Goal: Transaction & Acquisition: Obtain resource

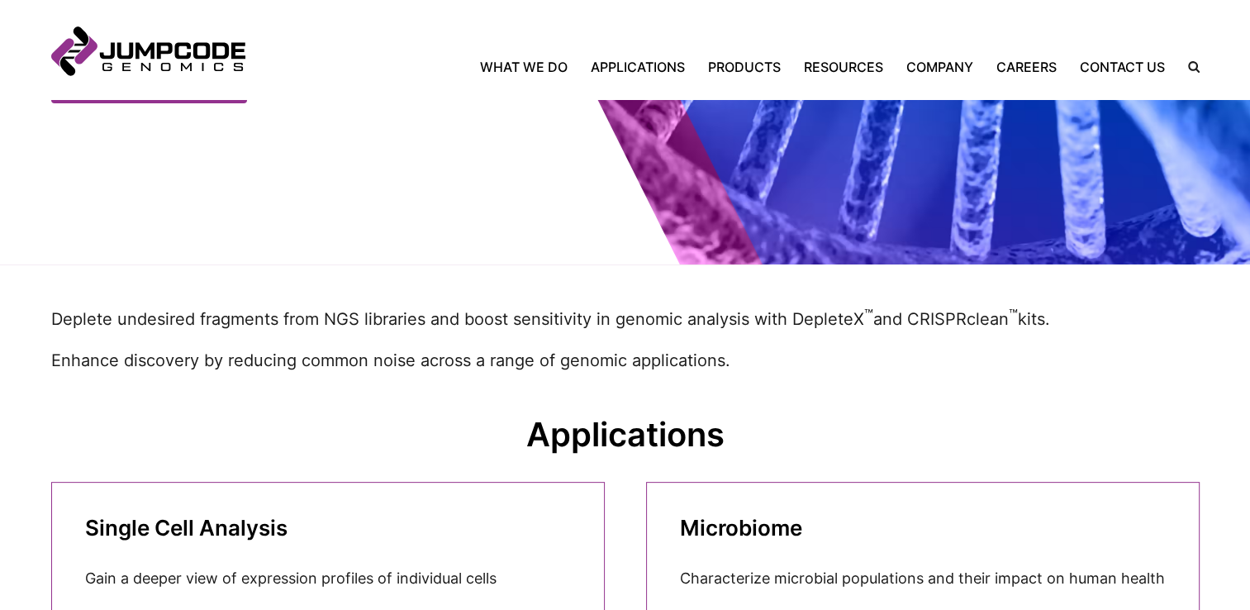
scroll to position [578, 0]
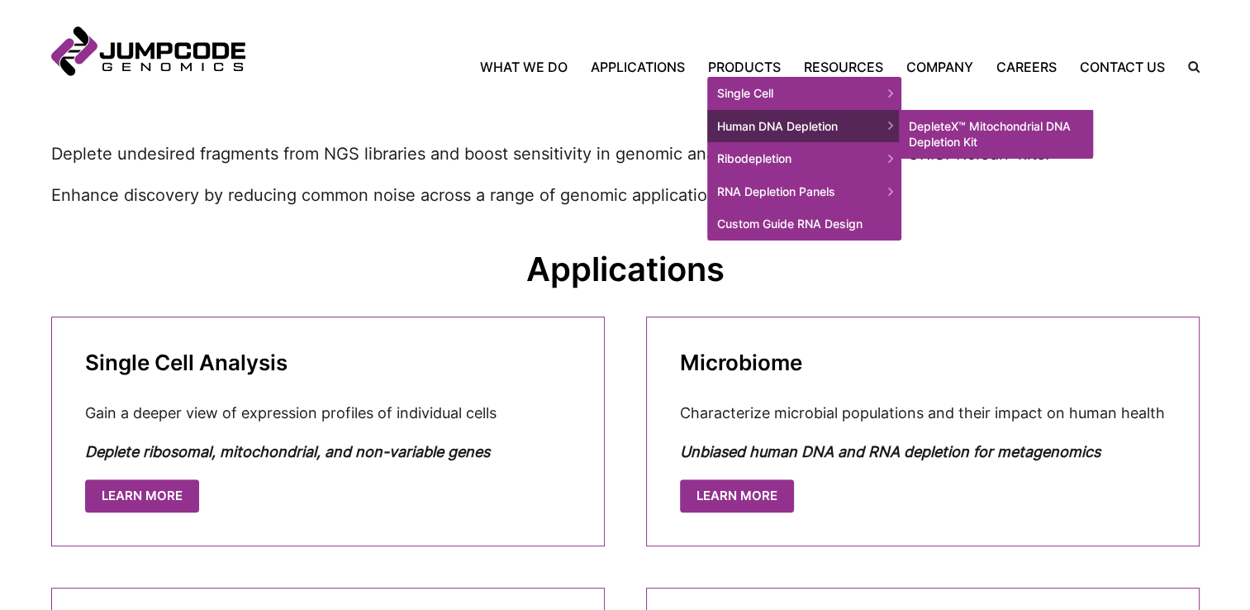
click at [993, 130] on link "DepleteX™ Mitochondrial DNA Depletion Kit" at bounding box center [996, 134] width 194 height 49
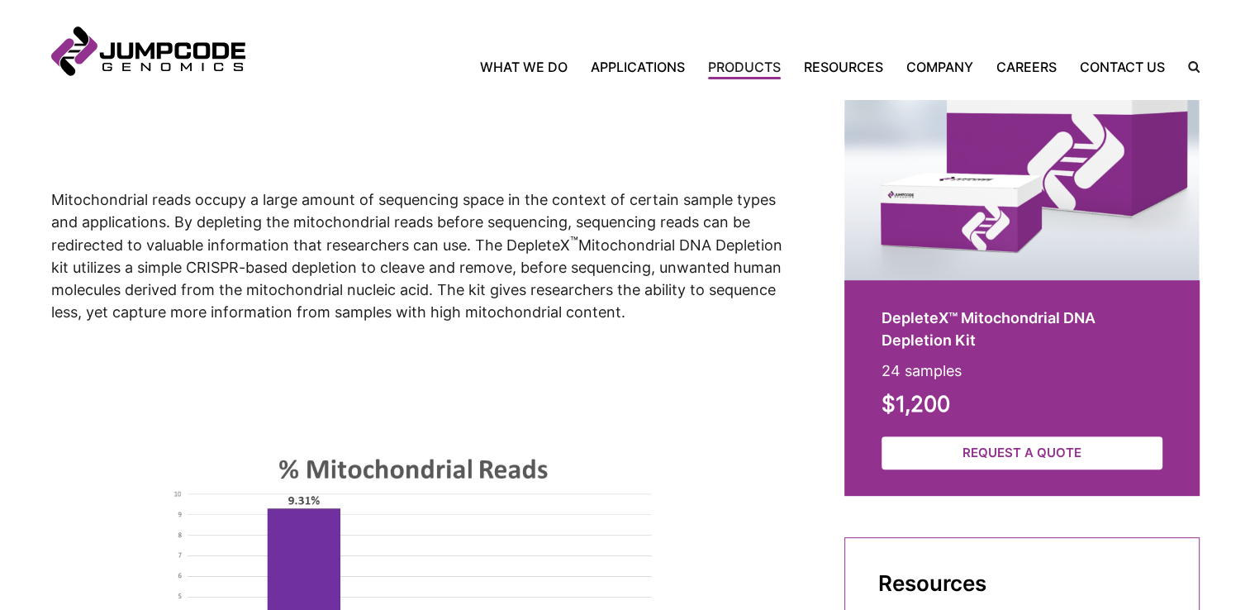
scroll to position [666, 0]
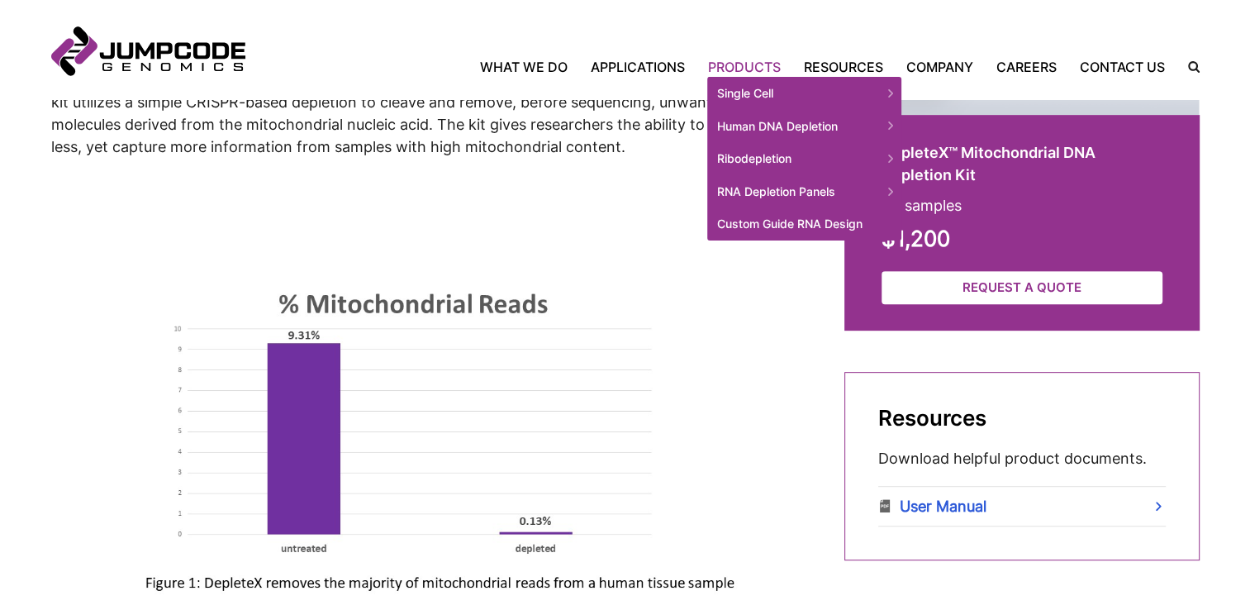
click at [726, 61] on link "Products" at bounding box center [744, 67] width 96 height 20
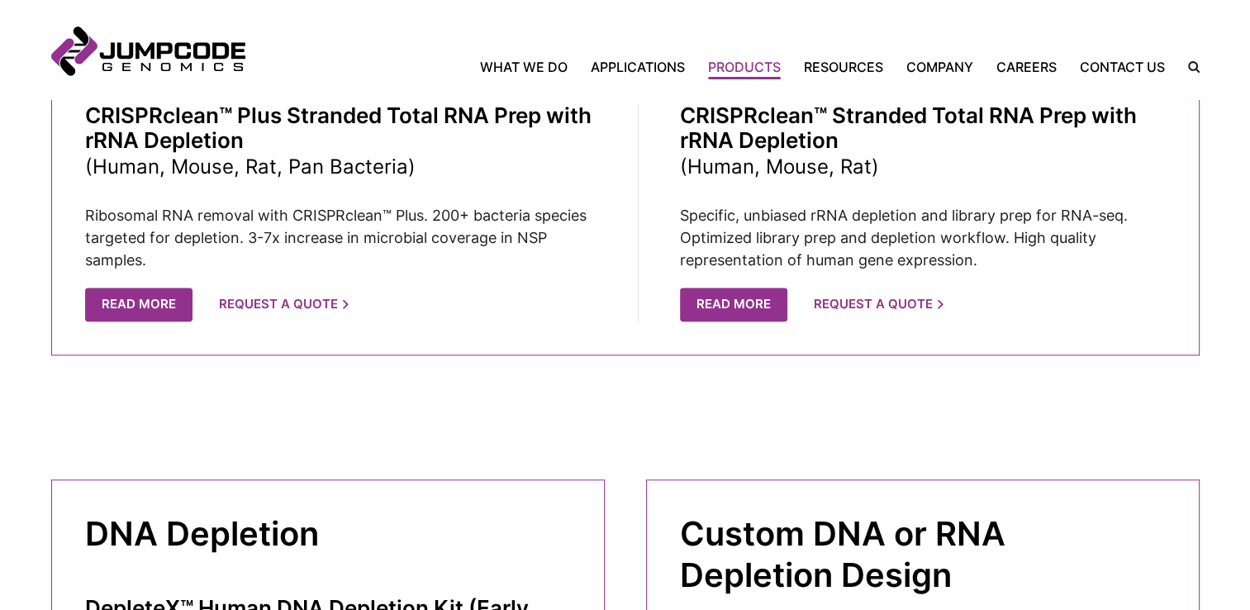
scroll to position [1163, 0]
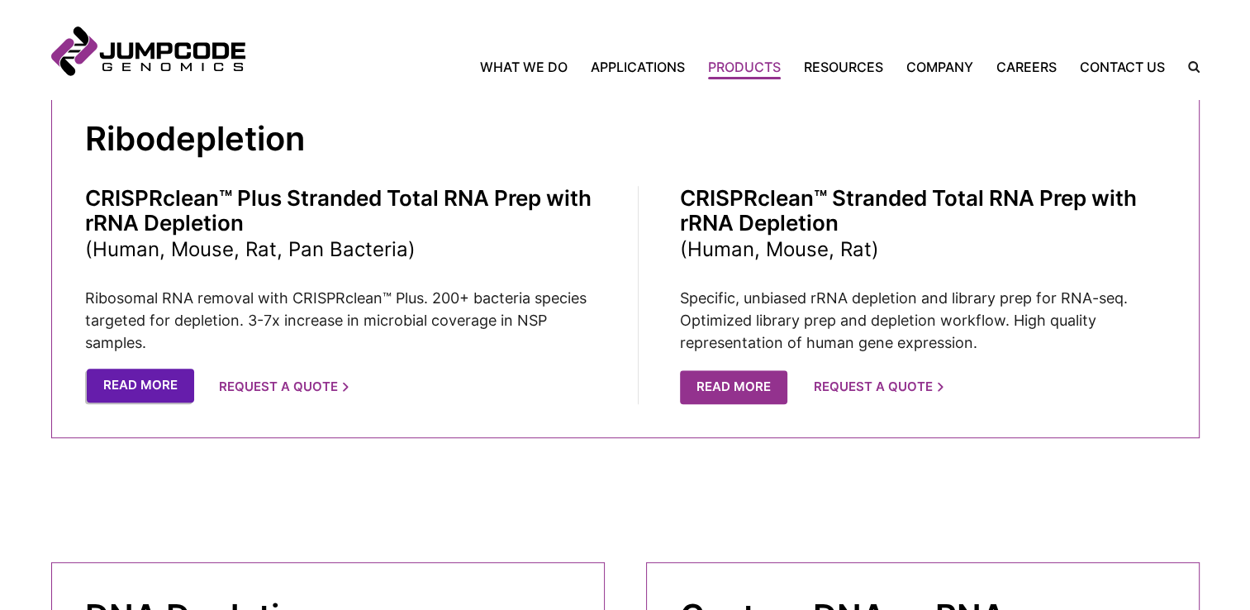
click at [166, 373] on link "Read More" at bounding box center [140, 385] width 107 height 34
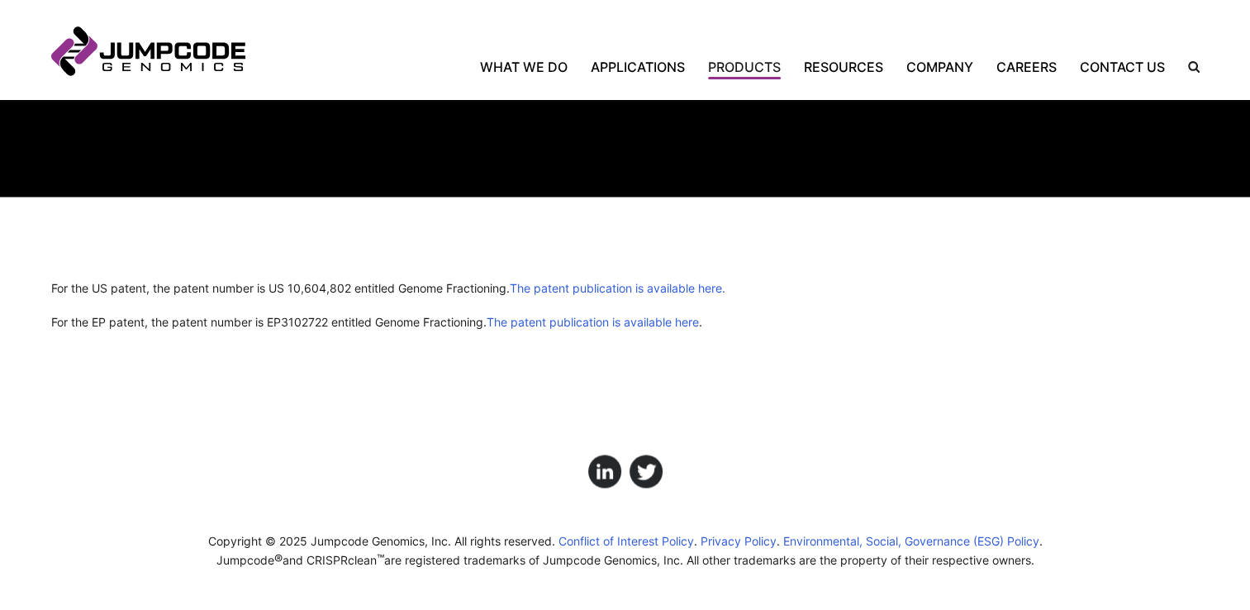
scroll to position [2313, 0]
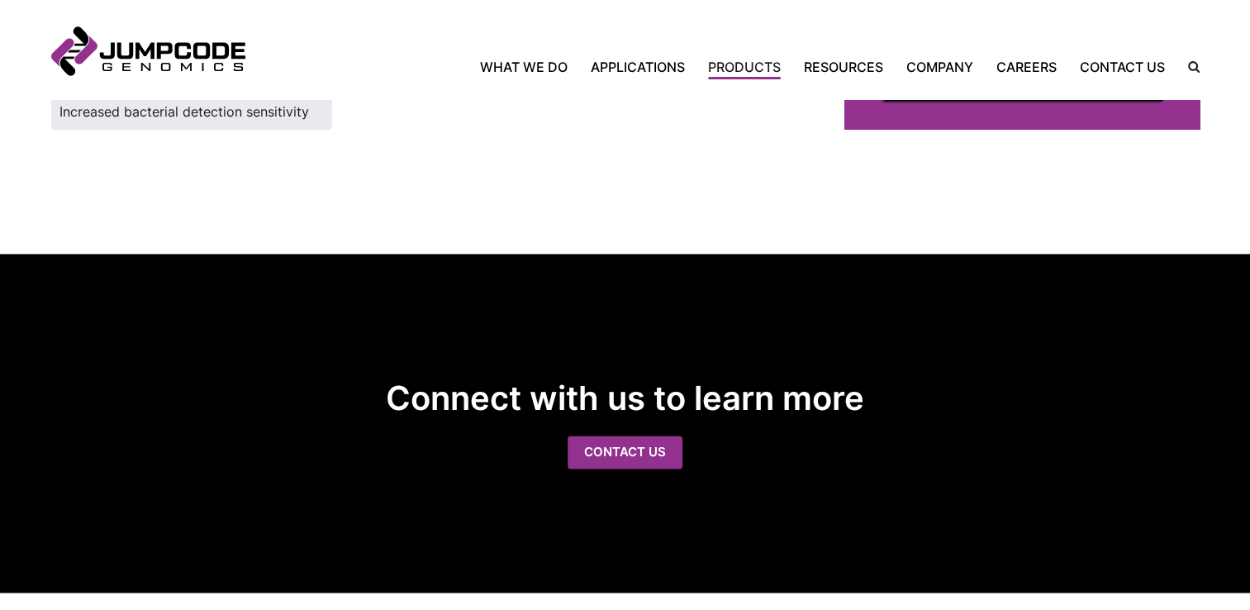
click at [966, 102] on link "Request a Quote" at bounding box center [1023, 85] width 281 height 34
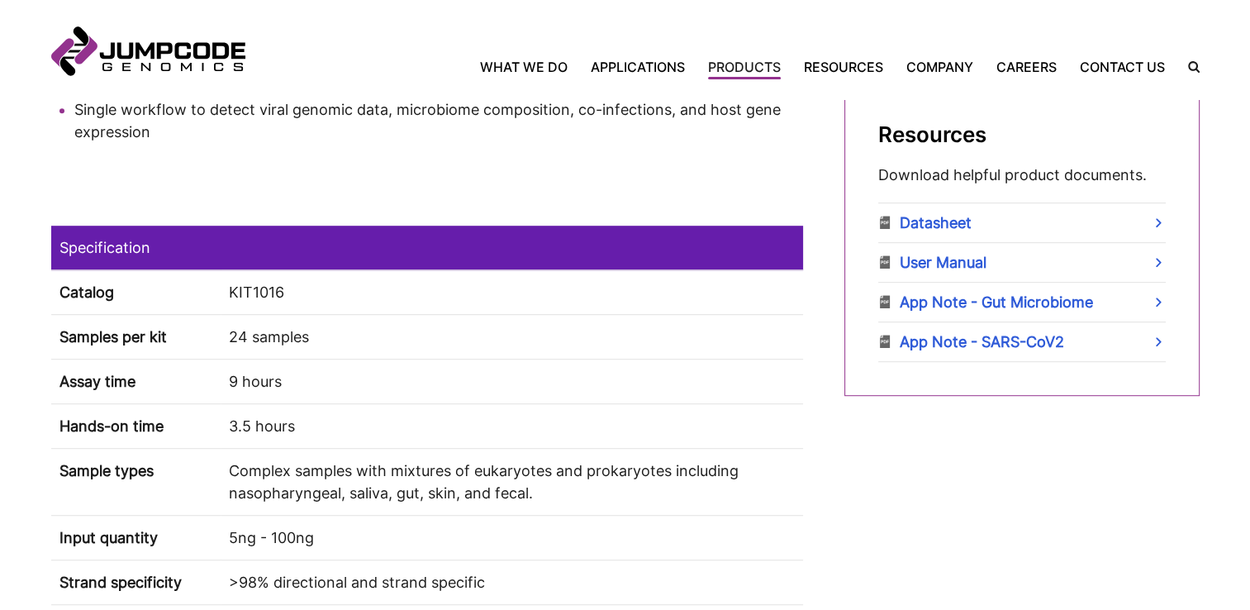
scroll to position [362, 0]
